Goal: Find specific page/section: Find specific page/section

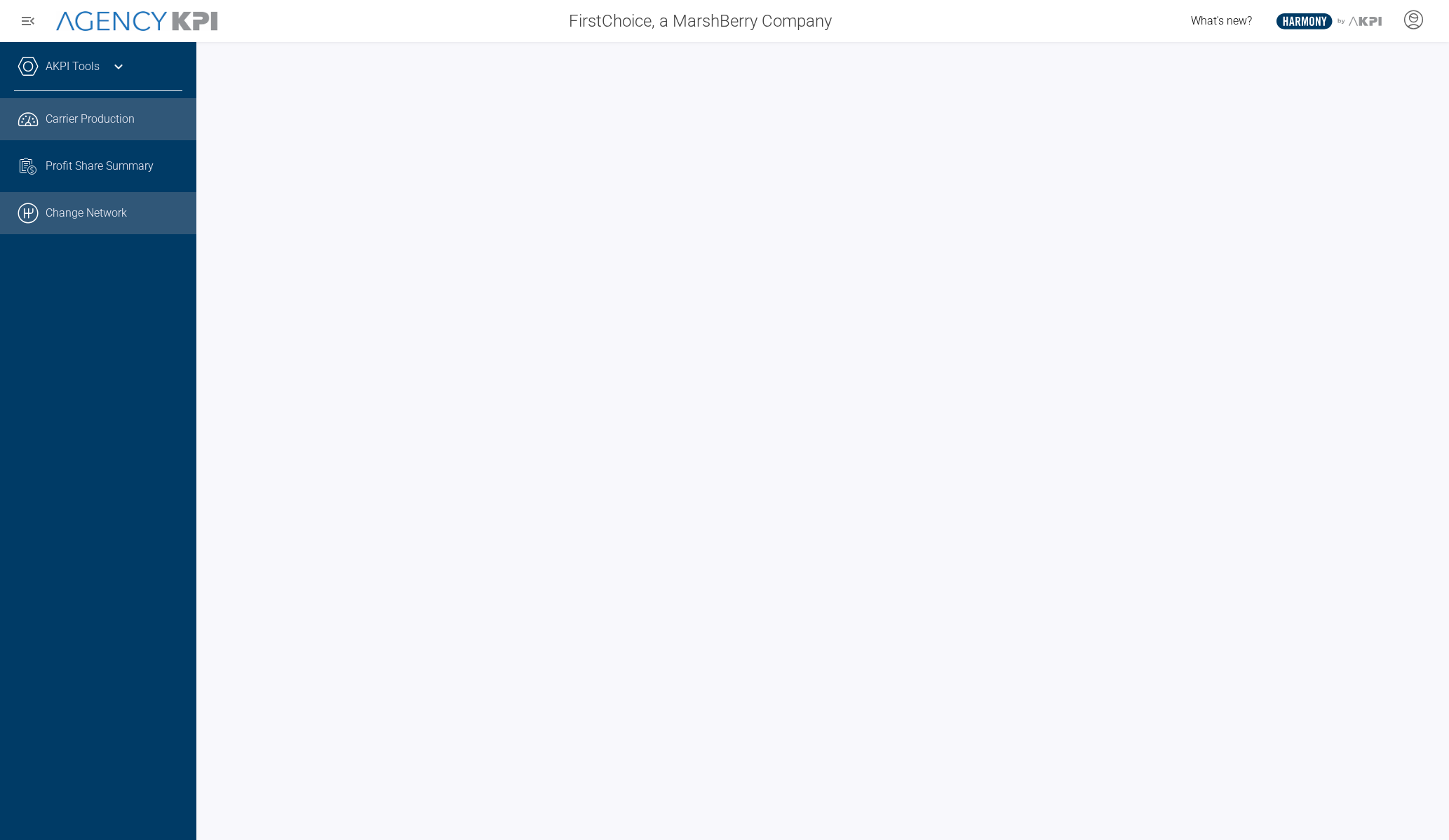
click at [145, 217] on link ".cls-1{fill:none;stroke:#000;stroke-linecap:round;stroke-linejoin:round;stroke-…" at bounding box center [98, 213] width 196 height 42
click at [84, 67] on link "AKPI Tools" at bounding box center [72, 67] width 54 height 17
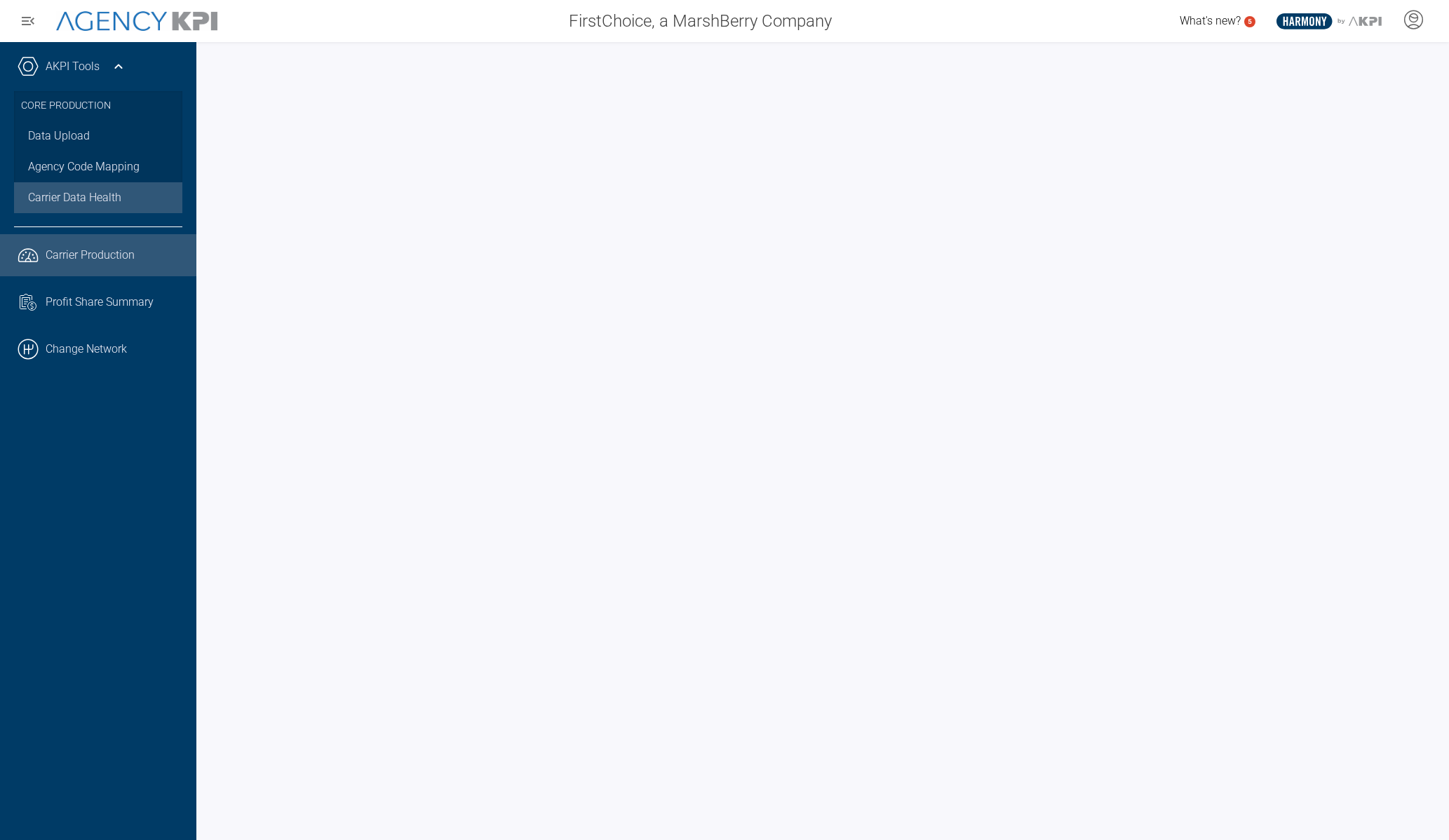
click at [122, 200] on div "Carrier Data Health" at bounding box center [98, 198] width 140 height 17
